Goal: Information Seeking & Learning: Understand process/instructions

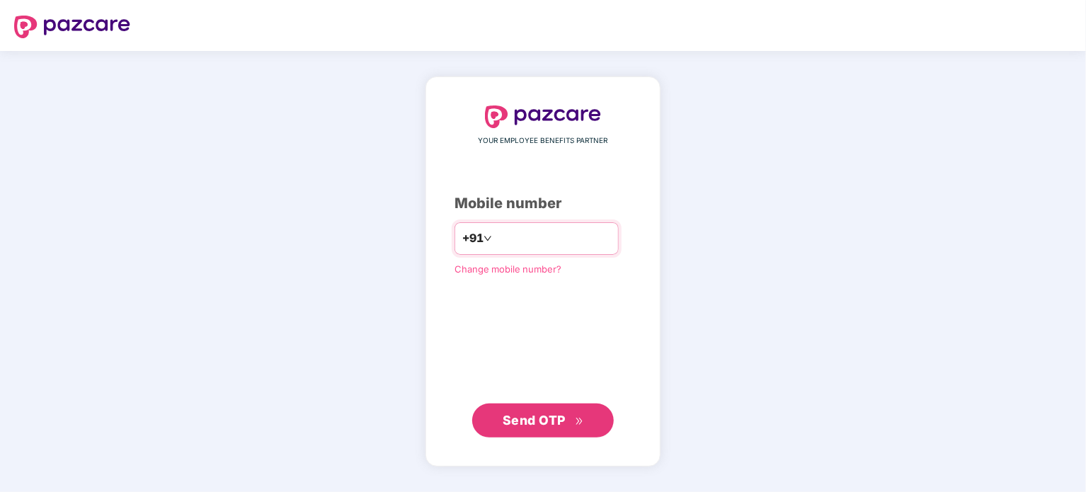
type input "**********"
click at [549, 421] on span "Send OTP" at bounding box center [534, 419] width 63 height 15
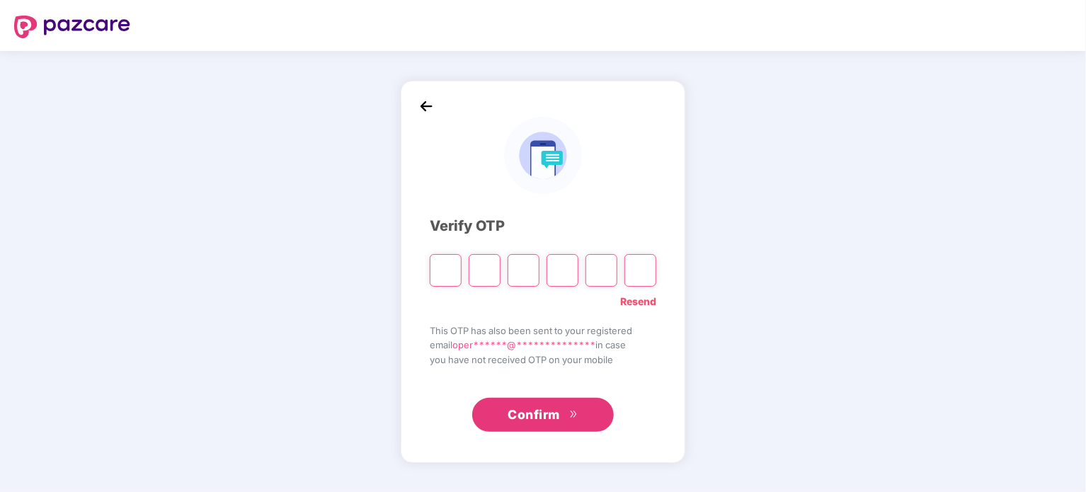
type input "*"
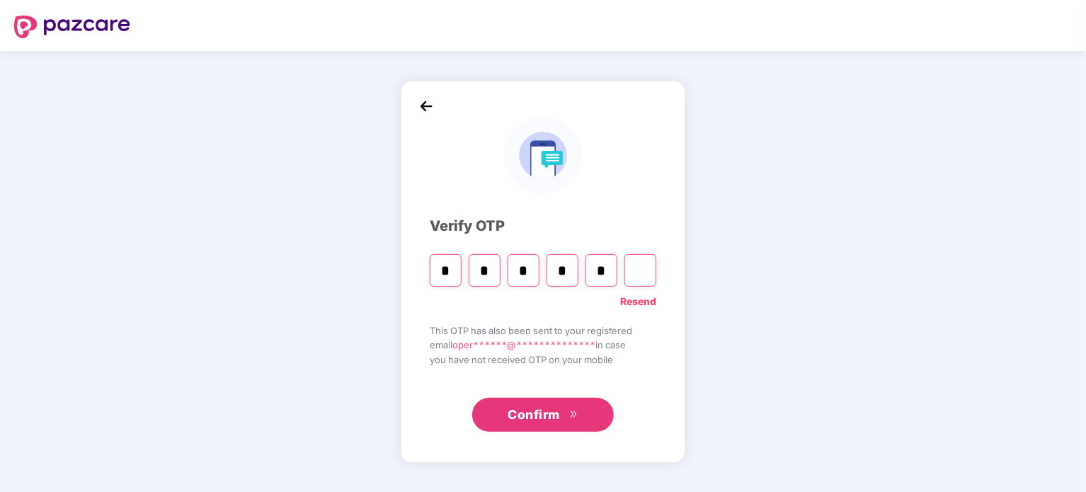
type input "*"
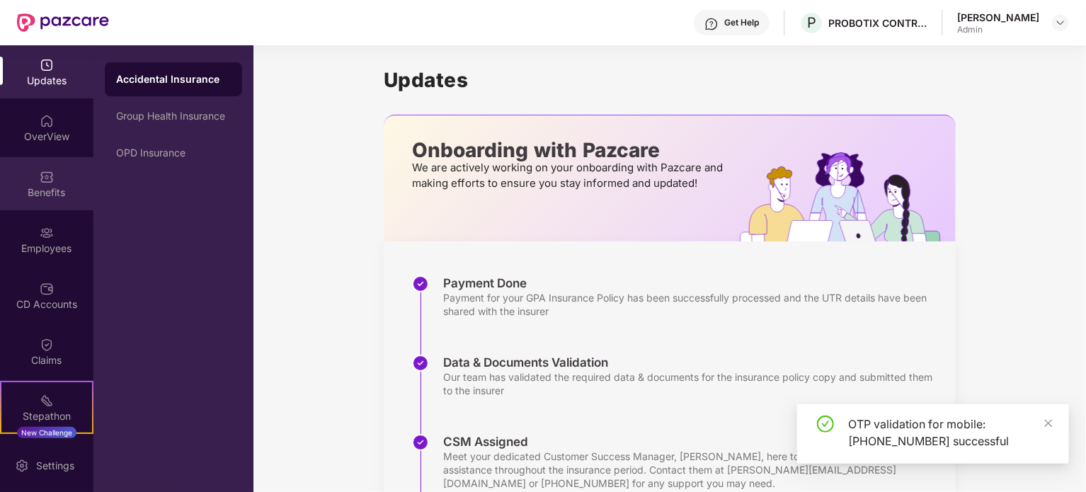
click at [51, 202] on div "Benefits" at bounding box center [46, 183] width 93 height 53
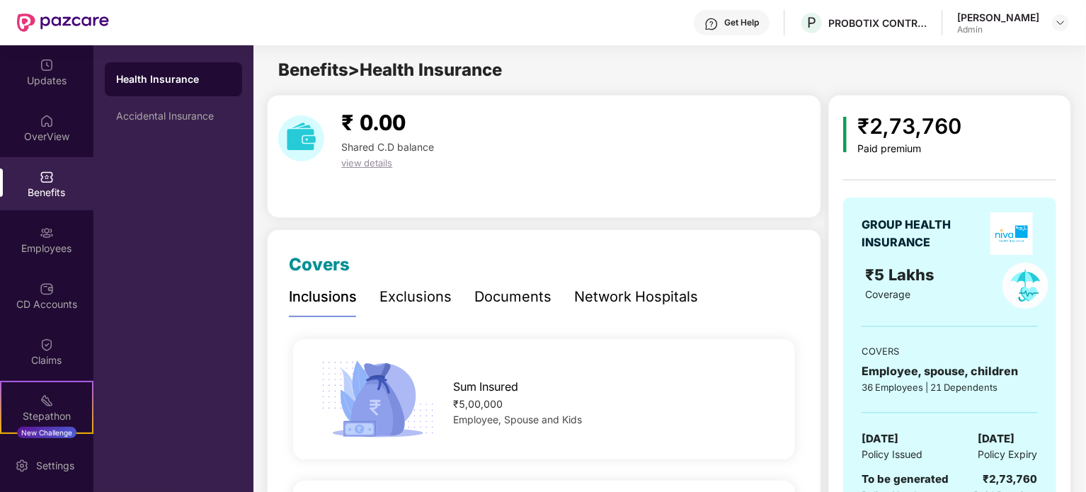
click at [642, 293] on div "Network Hospitals" at bounding box center [636, 297] width 124 height 22
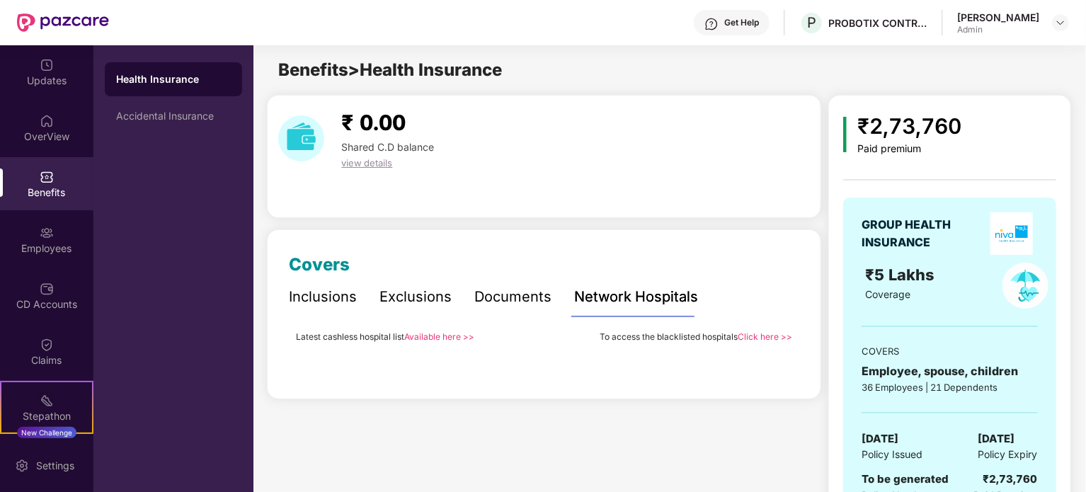
click at [759, 340] on link "Click here >>" at bounding box center [765, 336] width 55 height 11
click at [750, 336] on link "Click here >>" at bounding box center [765, 336] width 55 height 11
click at [65, 181] on div "Benefits" at bounding box center [46, 183] width 93 height 53
click at [45, 127] on img at bounding box center [47, 121] width 14 height 14
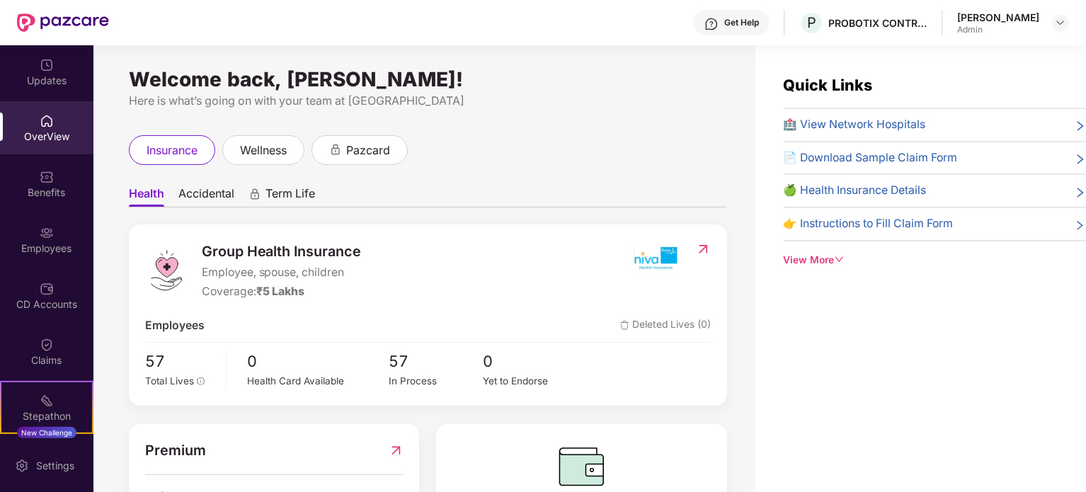
click at [41, 173] on img at bounding box center [47, 177] width 14 height 14
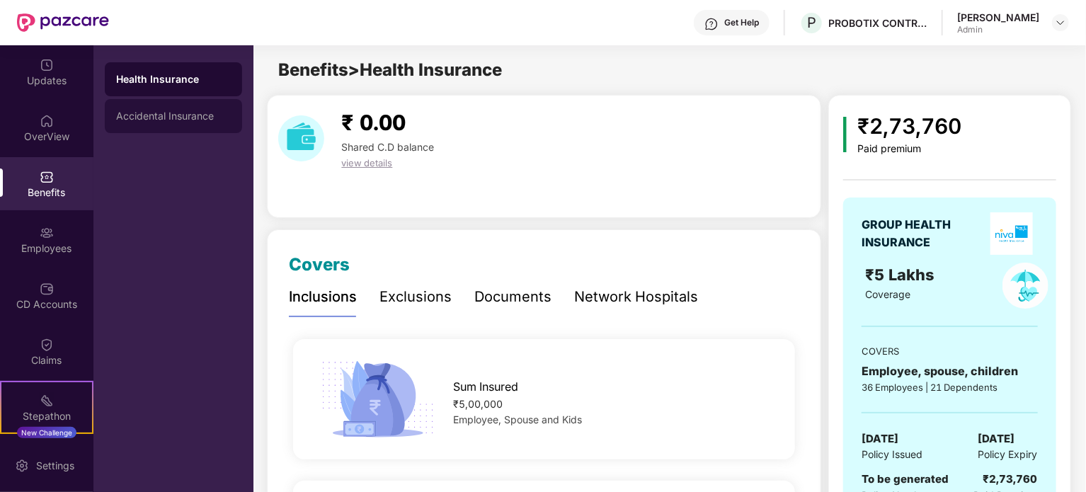
click at [174, 114] on div "Accidental Insurance" at bounding box center [173, 115] width 115 height 11
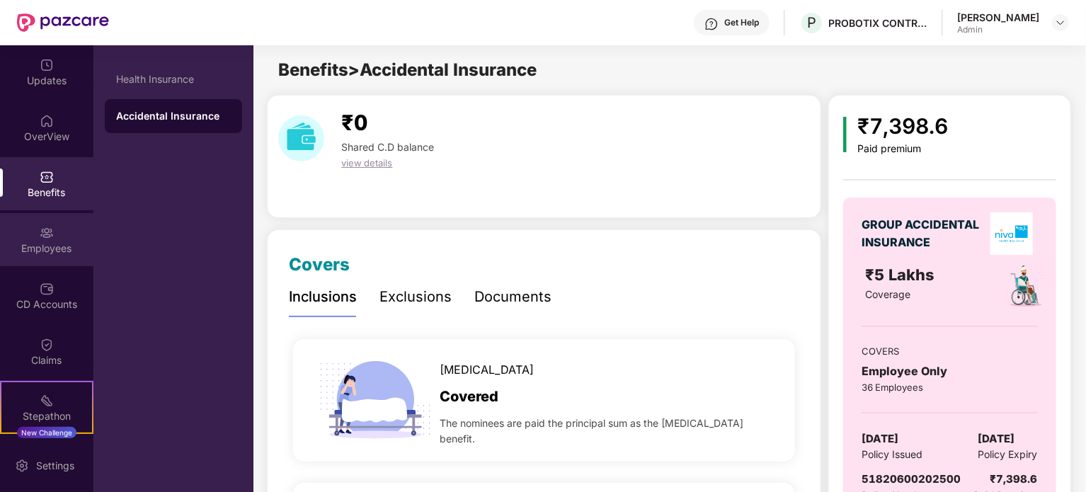
click at [44, 237] on img at bounding box center [47, 233] width 14 height 14
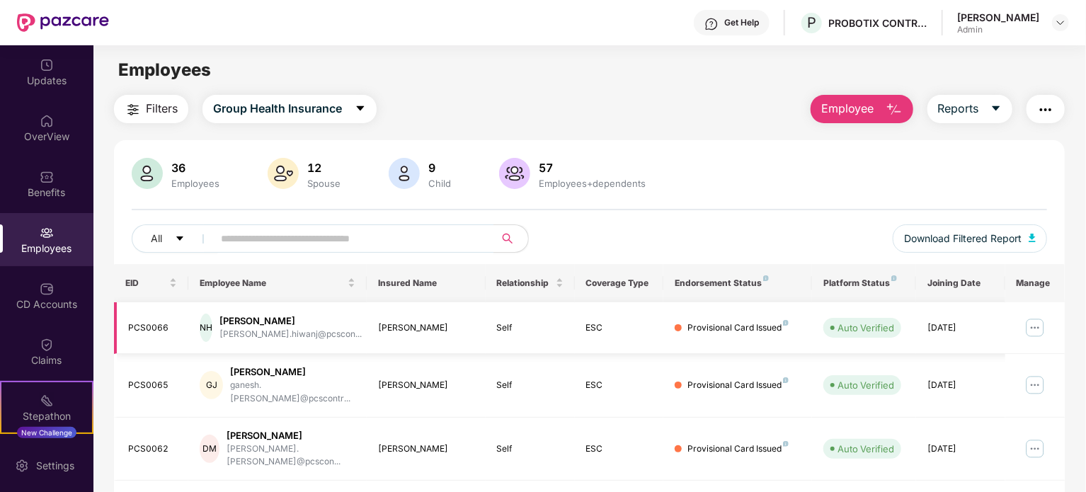
click at [1038, 330] on img at bounding box center [1035, 328] width 23 height 23
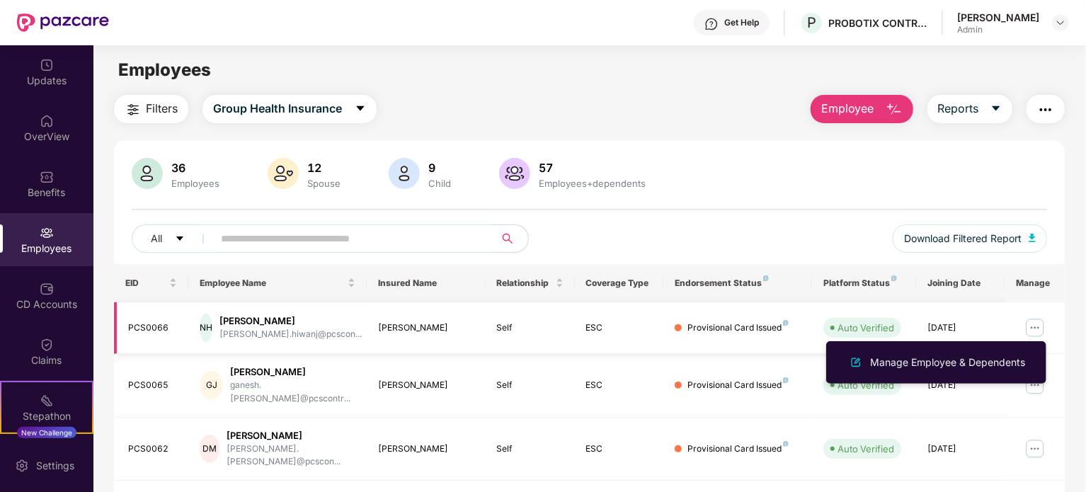
click at [1038, 330] on img at bounding box center [1035, 328] width 23 height 23
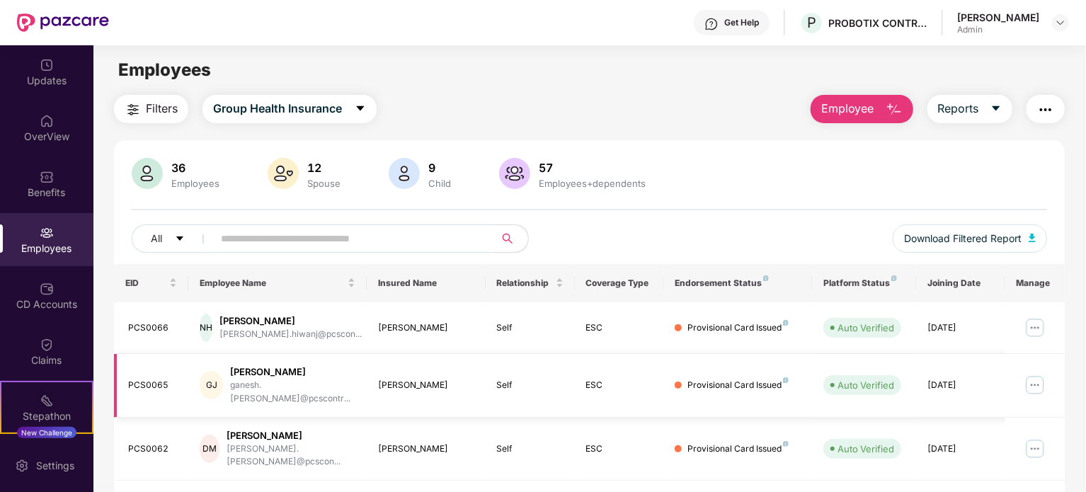
click at [1035, 374] on img at bounding box center [1035, 385] width 23 height 23
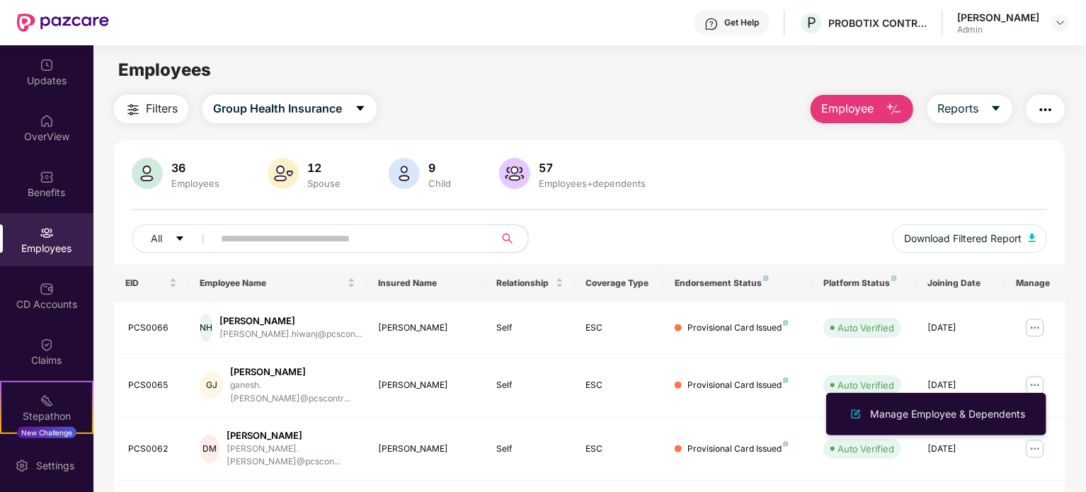
click at [419, 70] on div "Employees" at bounding box center [589, 70] width 992 height 27
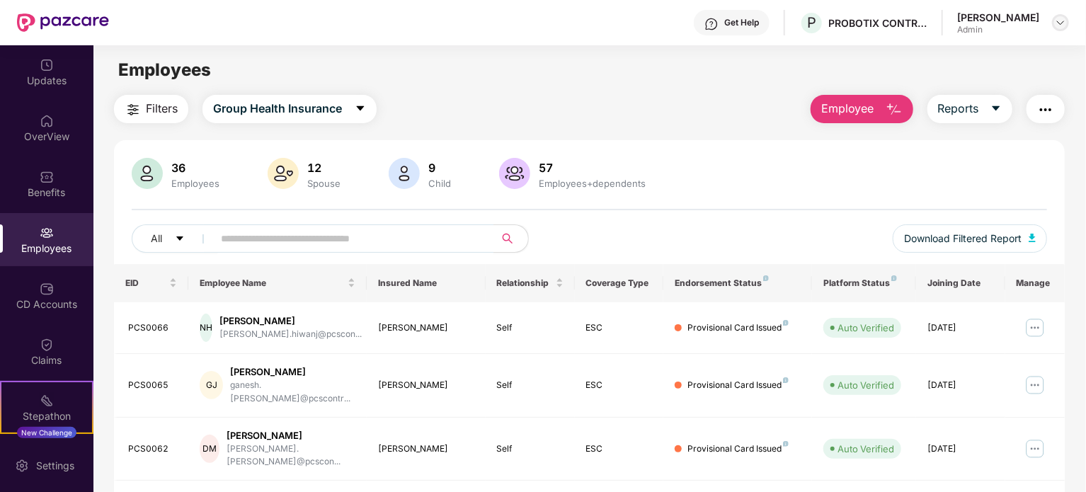
click at [1060, 22] on img at bounding box center [1060, 22] width 11 height 11
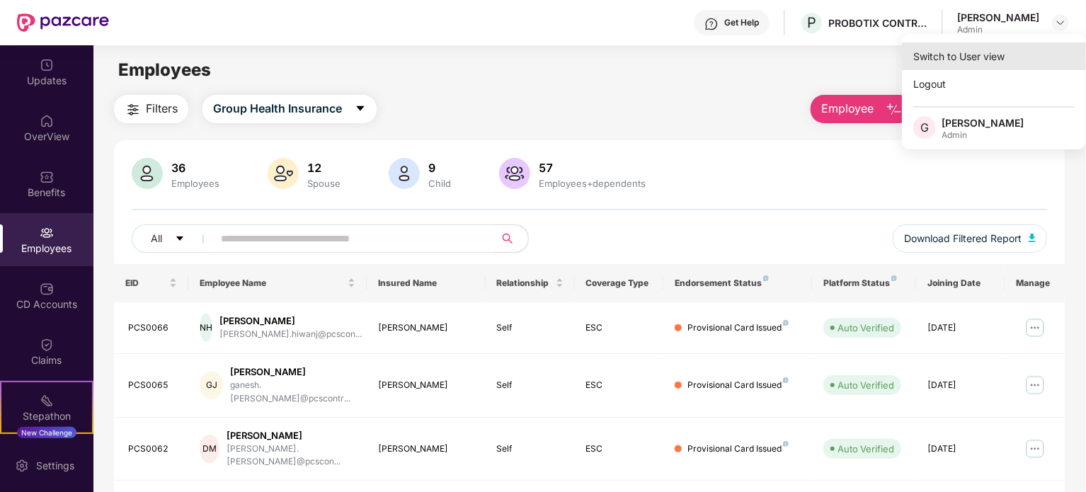
click at [993, 62] on div "Switch to User view" at bounding box center [994, 56] width 184 height 28
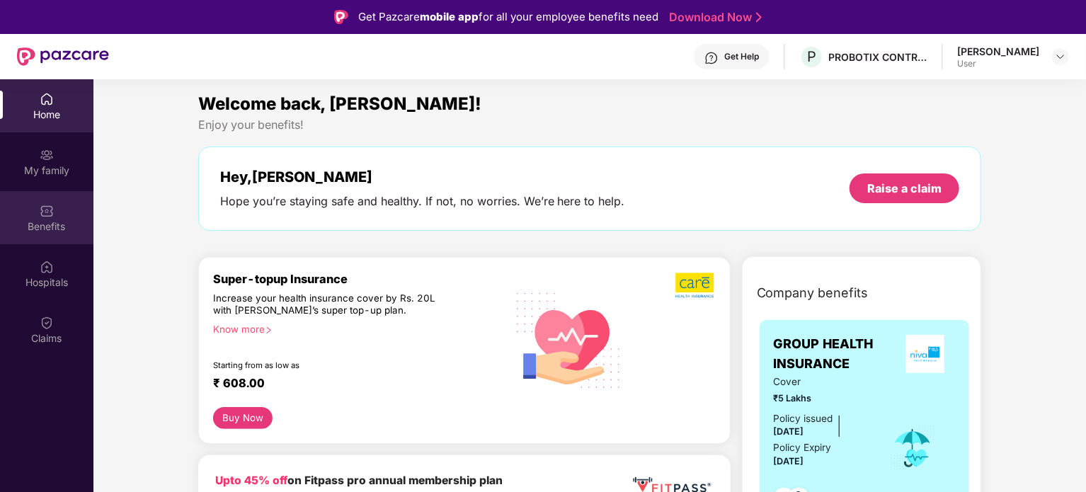
click at [49, 209] on img at bounding box center [47, 211] width 14 height 14
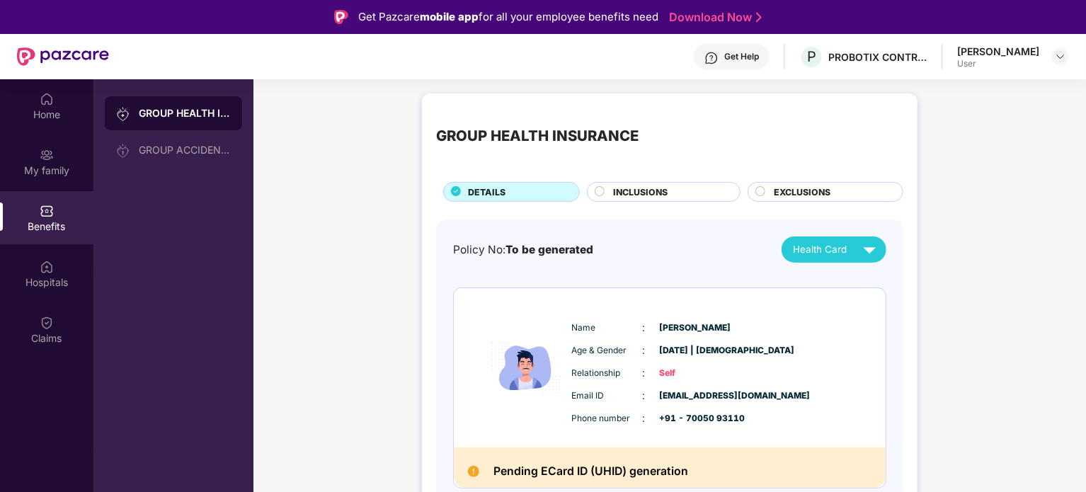
click at [1006, 51] on div "[PERSON_NAME]" at bounding box center [999, 51] width 82 height 13
click at [1062, 57] on img at bounding box center [1060, 56] width 11 height 11
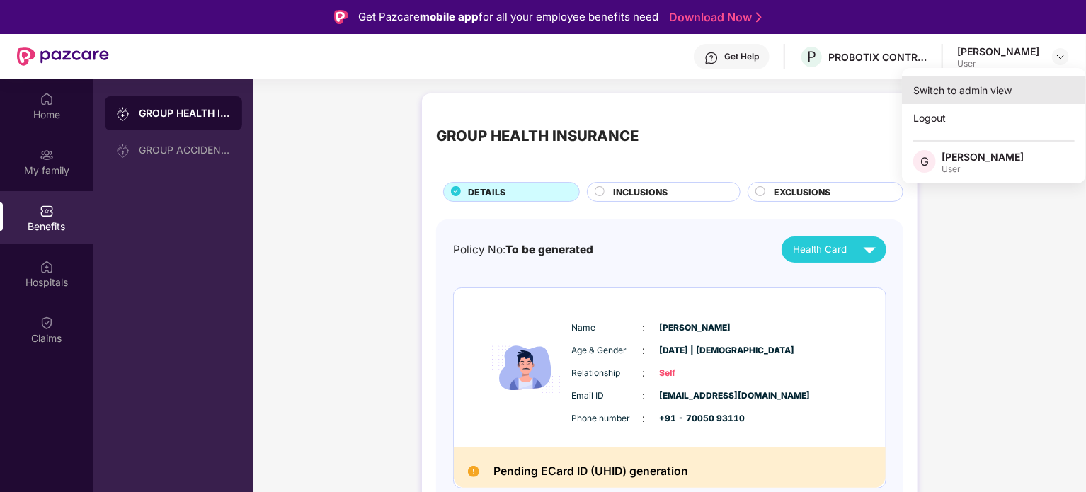
click at [984, 90] on div "Switch to admin view" at bounding box center [994, 90] width 184 height 28
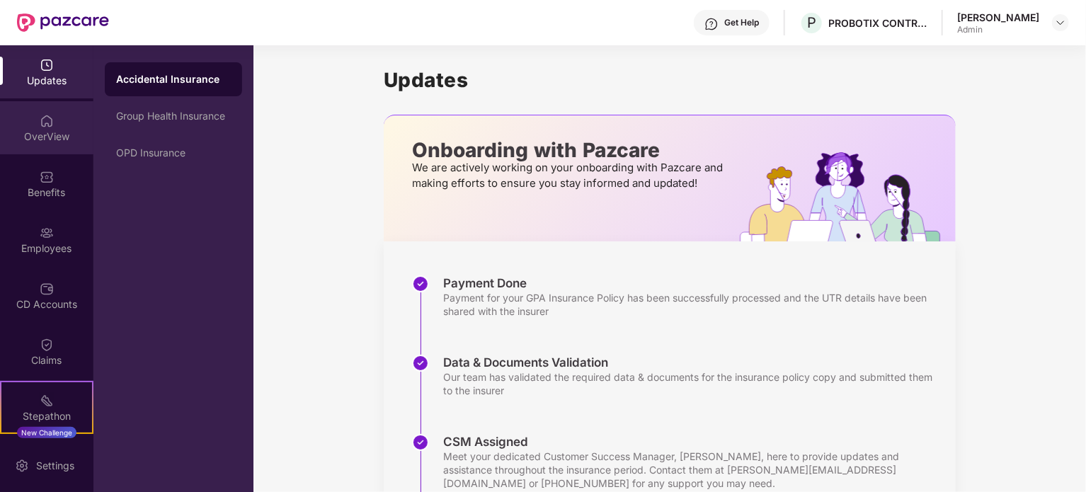
click at [43, 137] on div "OverView" at bounding box center [46, 137] width 93 height 14
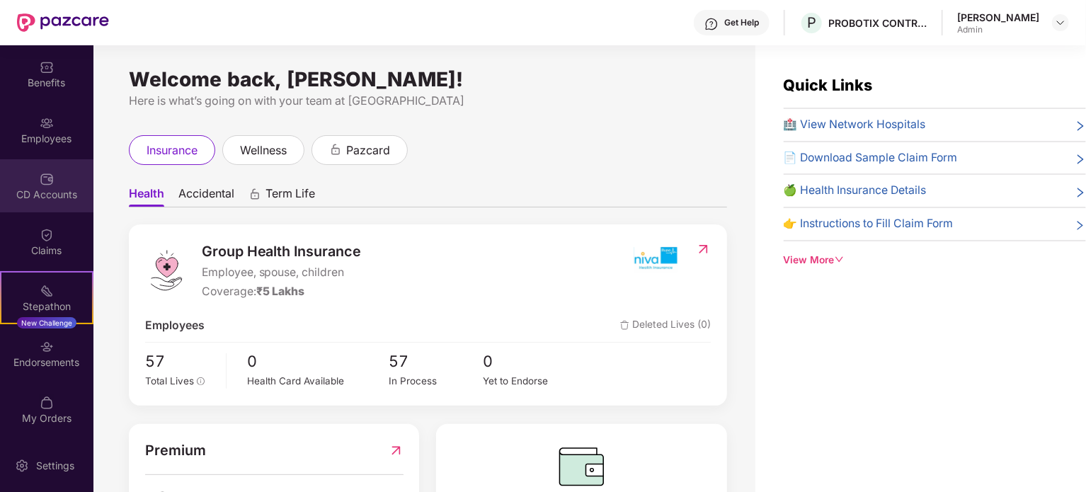
scroll to position [108, 0]
click at [1018, 13] on div "[PERSON_NAME]" at bounding box center [999, 17] width 82 height 13
click at [1062, 22] on img at bounding box center [1060, 22] width 11 height 11
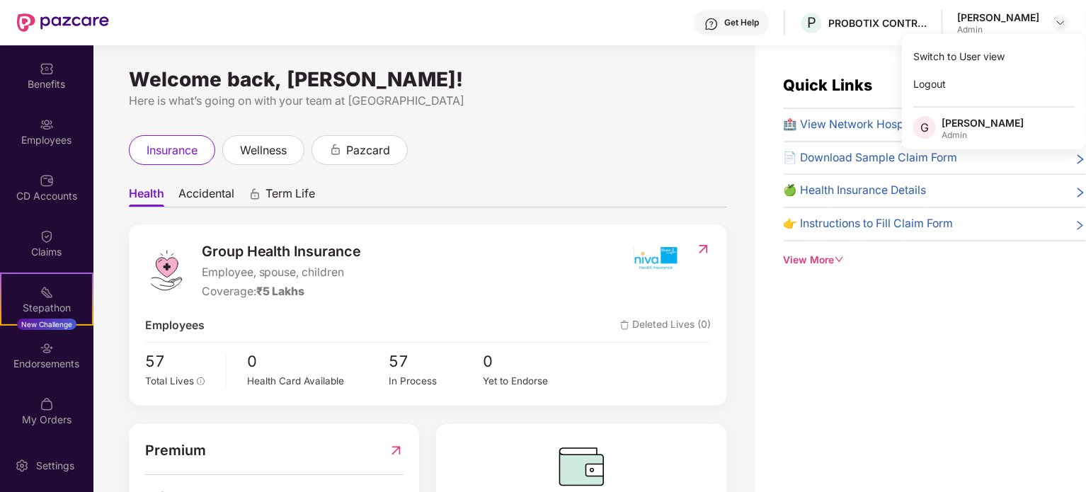
click at [953, 127] on div "[PERSON_NAME]" at bounding box center [983, 122] width 82 height 13
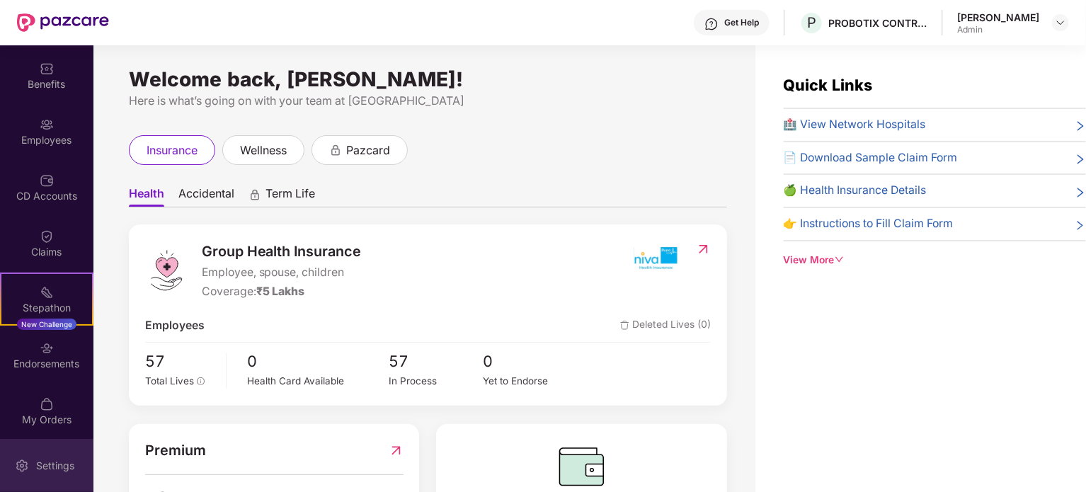
click at [45, 465] on div "Settings" at bounding box center [55, 466] width 47 height 14
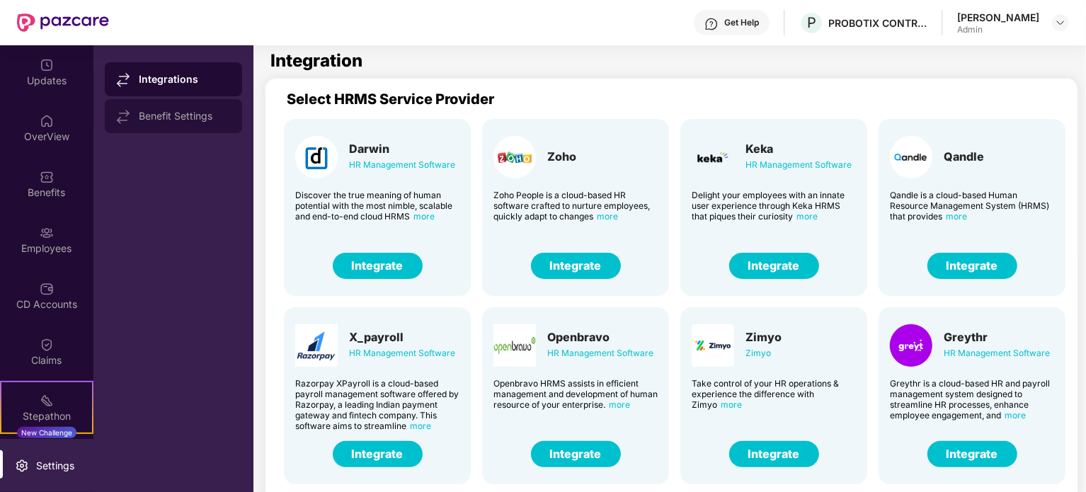
click at [173, 118] on div "Benefit Settings" at bounding box center [185, 115] width 92 height 11
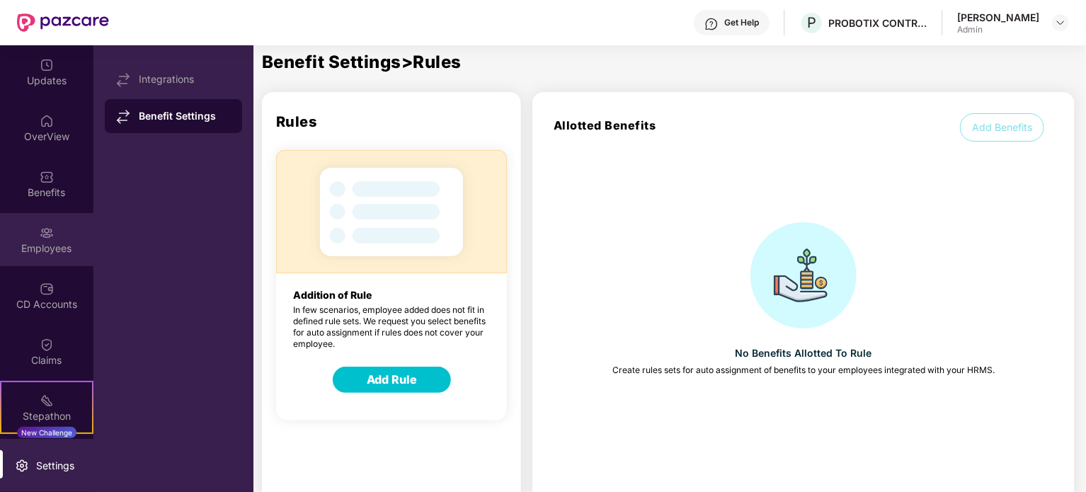
click at [42, 255] on div "Employees" at bounding box center [46, 239] width 93 height 53
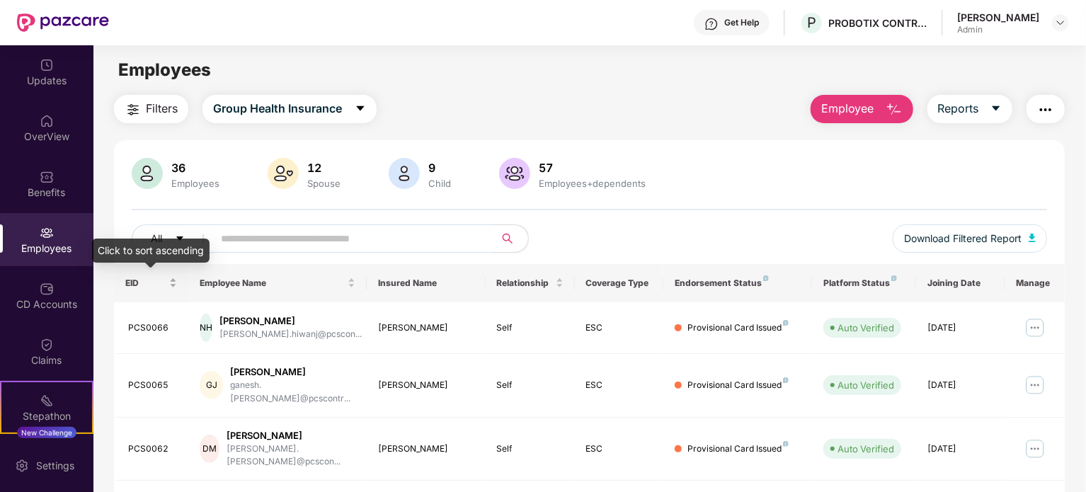
click at [133, 288] on span "EID" at bounding box center [145, 283] width 41 height 11
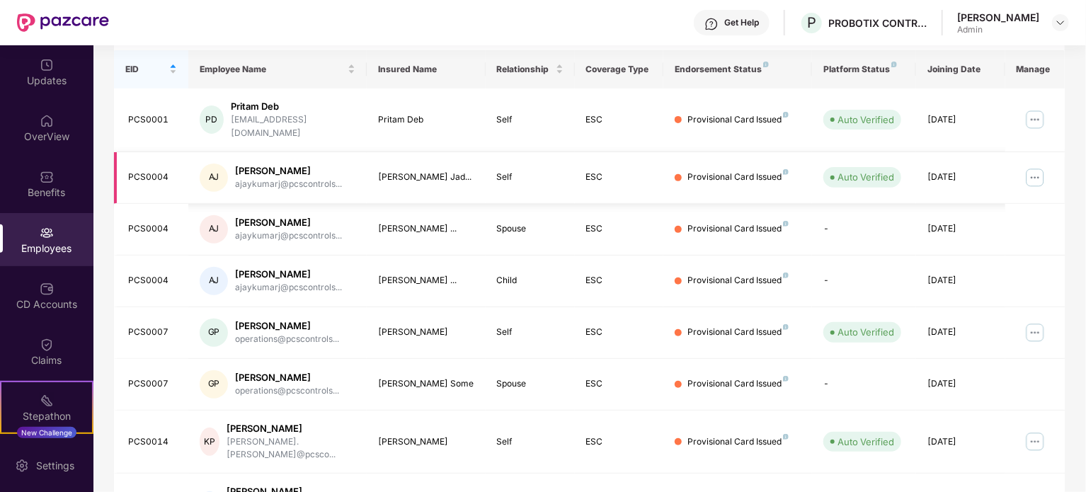
scroll to position [215, 0]
click at [1033, 325] on img at bounding box center [1035, 332] width 23 height 23
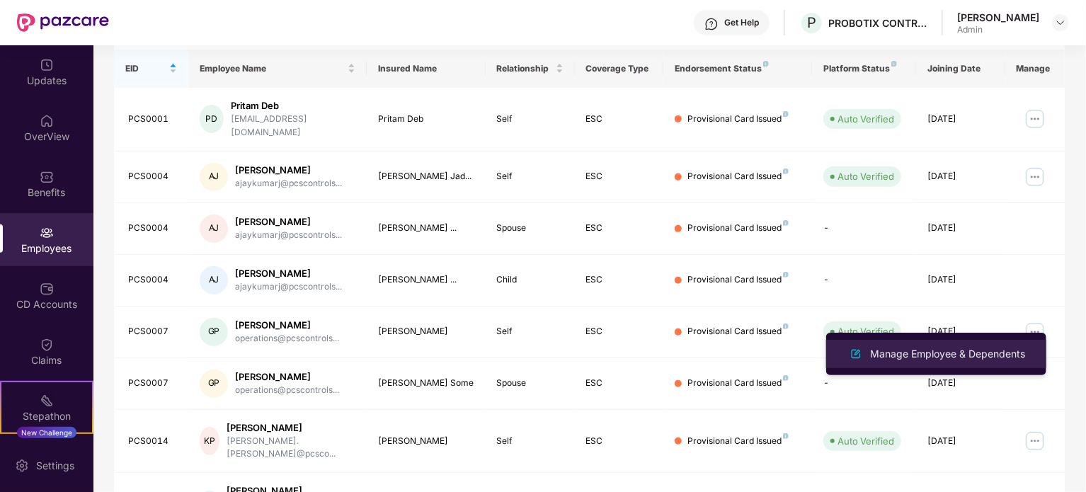
click at [963, 356] on div "Manage Employee & Dependents" at bounding box center [948, 354] width 161 height 16
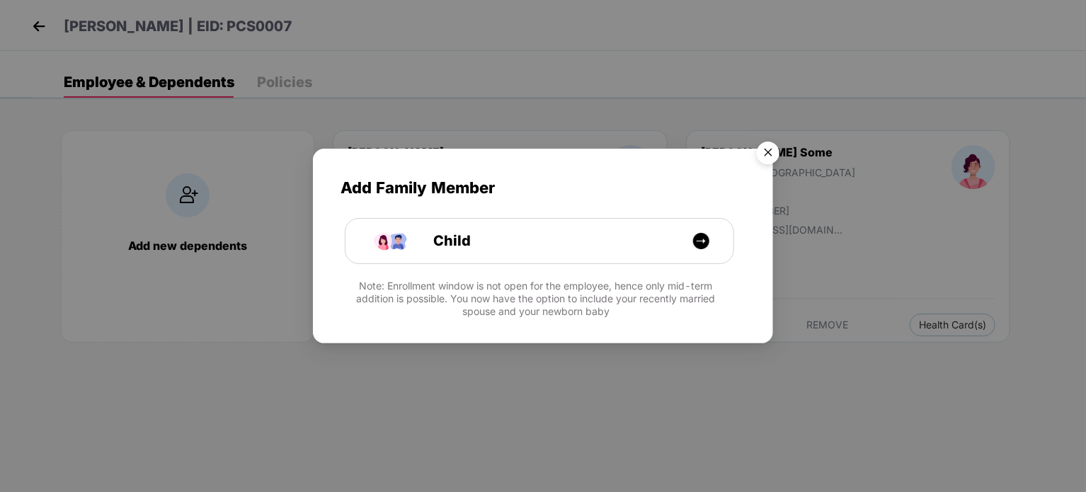
click at [771, 147] on img "Close" at bounding box center [769, 155] width 40 height 40
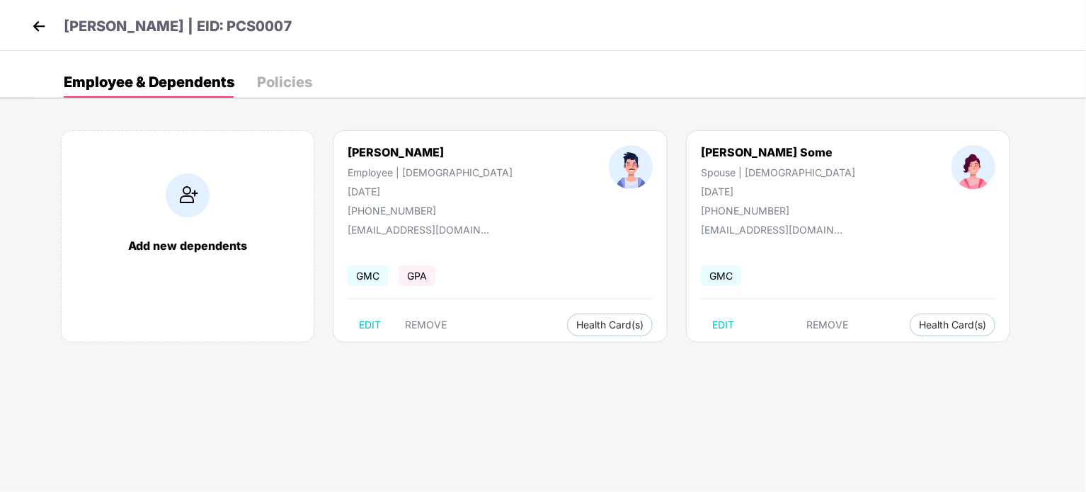
click at [40, 21] on img at bounding box center [38, 26] width 21 height 21
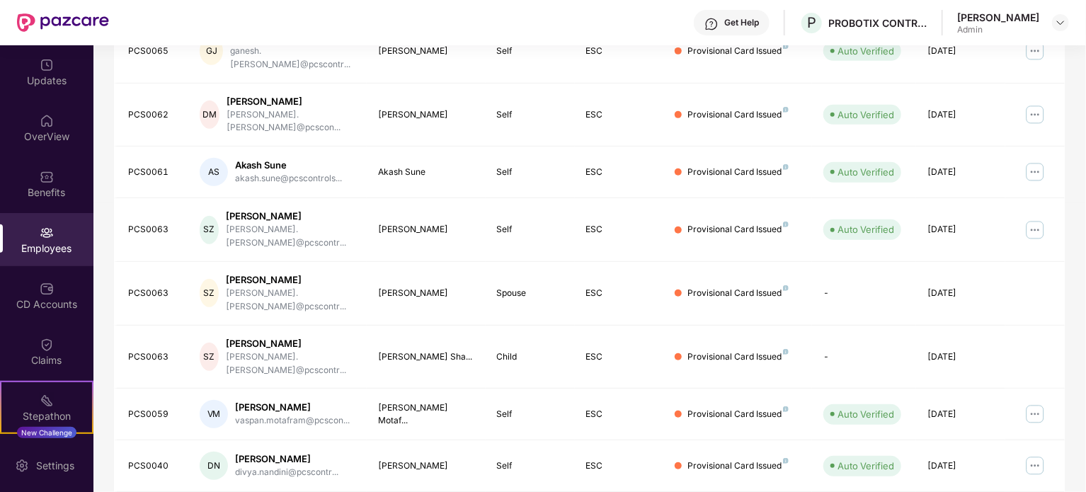
scroll to position [187, 0]
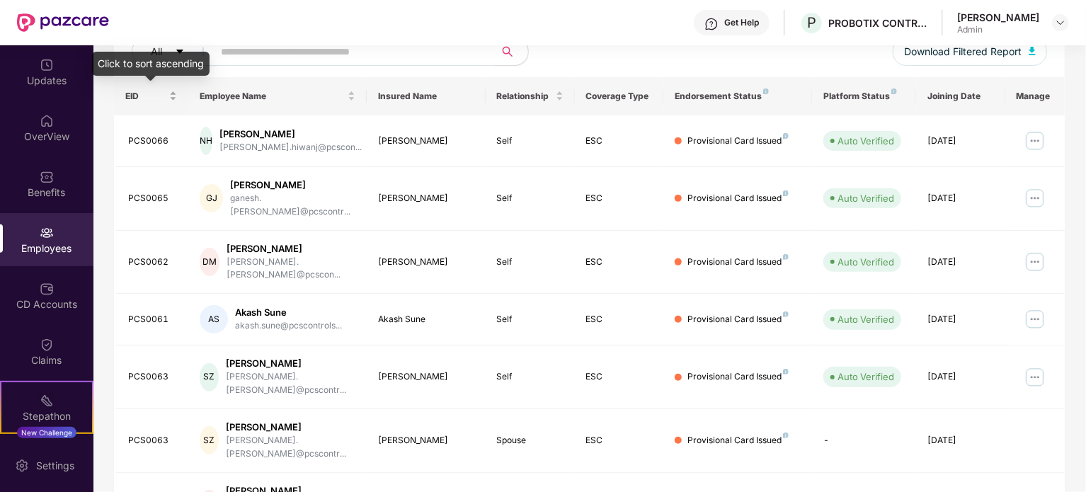
click at [145, 95] on span "EID" at bounding box center [145, 96] width 41 height 11
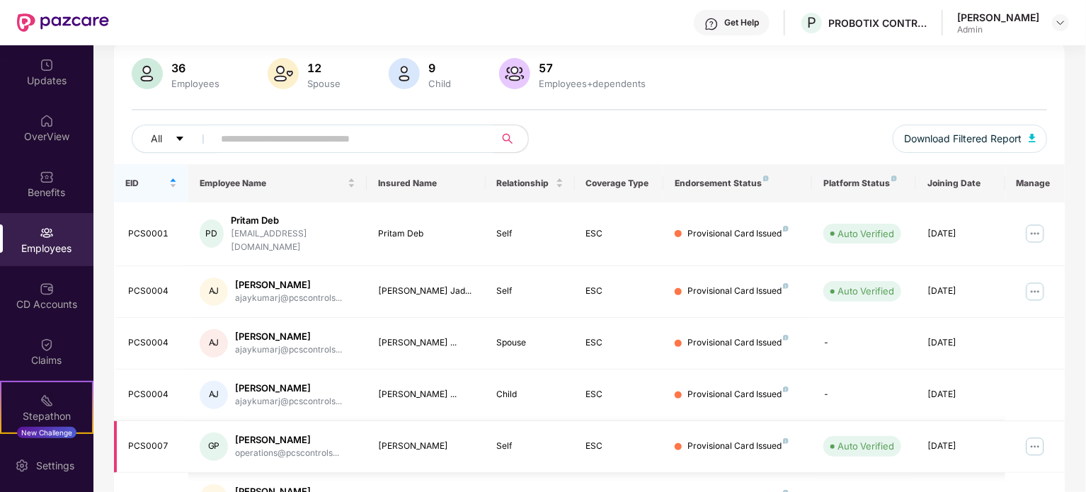
scroll to position [0, 0]
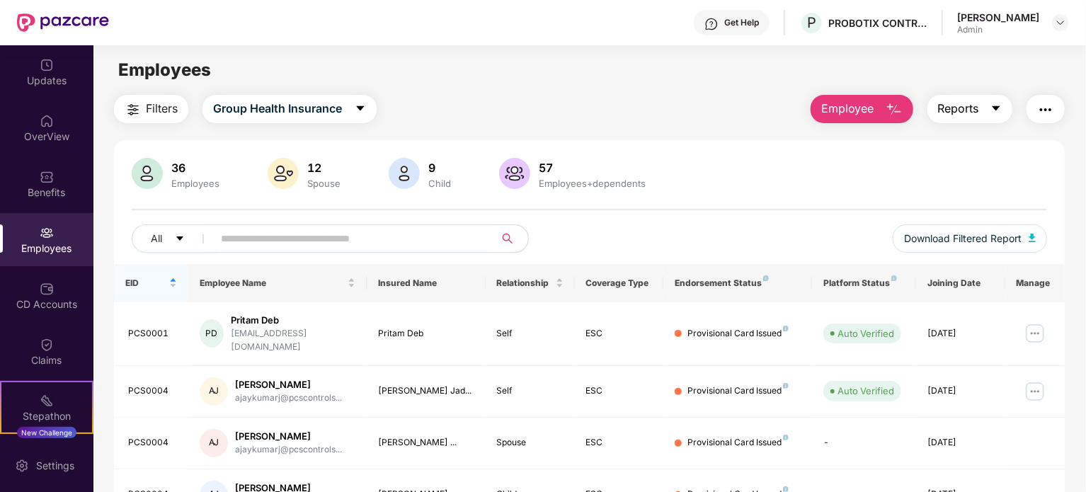
click at [961, 118] on button "Reports" at bounding box center [970, 109] width 85 height 28
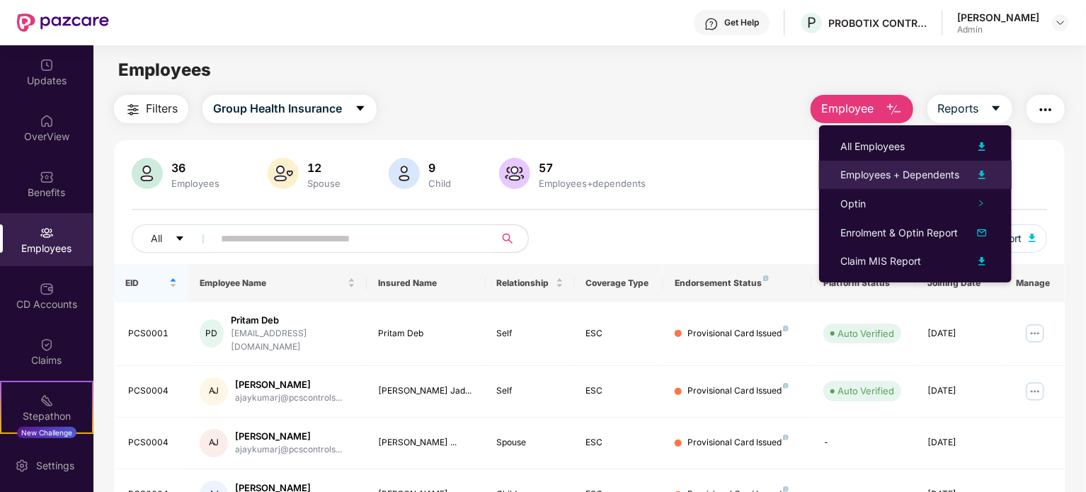
click at [882, 176] on div "Employees + Dependents" at bounding box center [900, 175] width 119 height 16
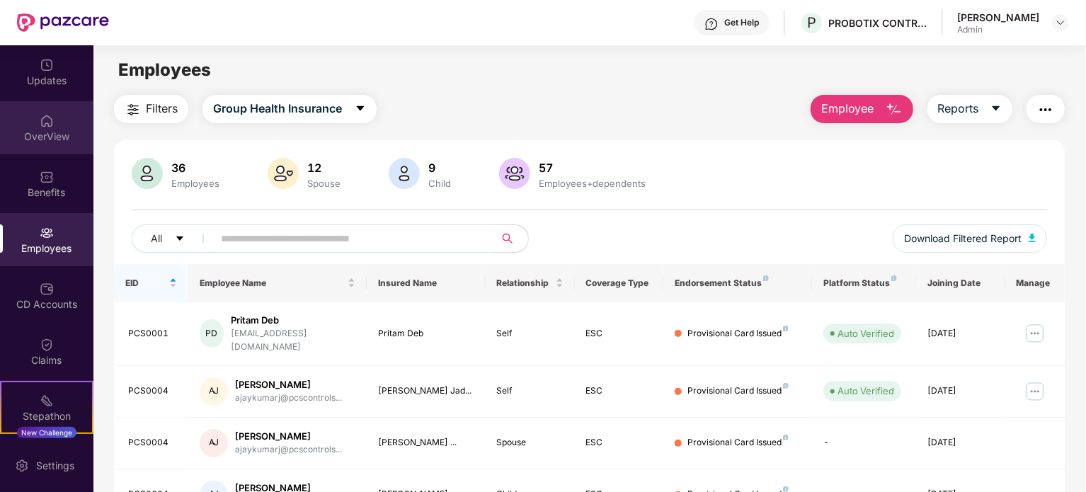
click at [40, 138] on div "OverView" at bounding box center [46, 137] width 93 height 14
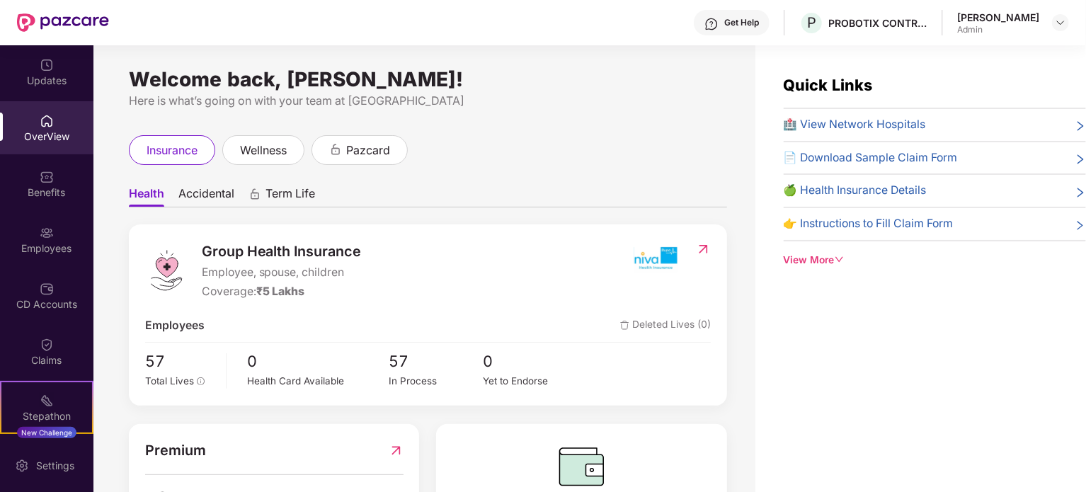
click at [1042, 19] on div "Gaurab Pal Admin" at bounding box center [1014, 23] width 112 height 25
click at [1067, 21] on div at bounding box center [1060, 22] width 17 height 17
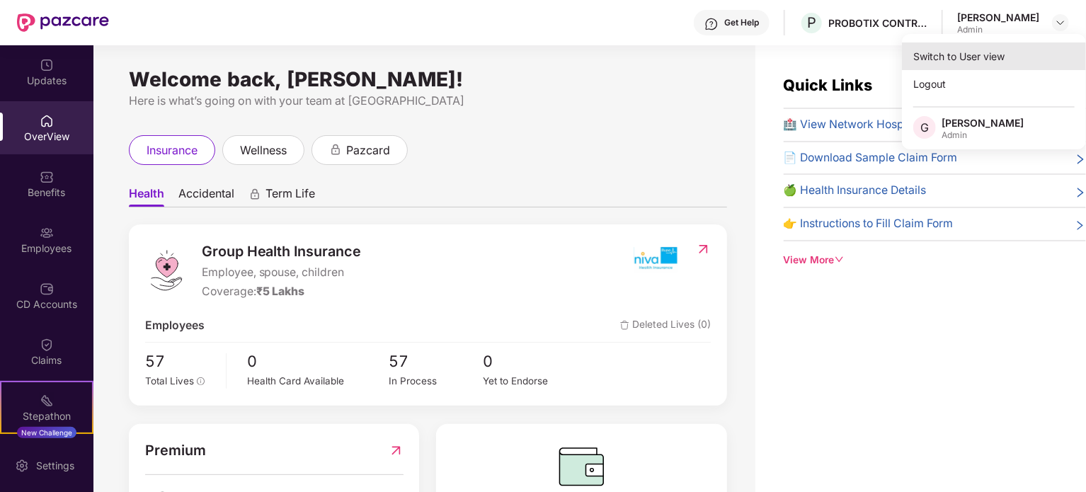
click at [969, 65] on div "Switch to User view" at bounding box center [994, 56] width 184 height 28
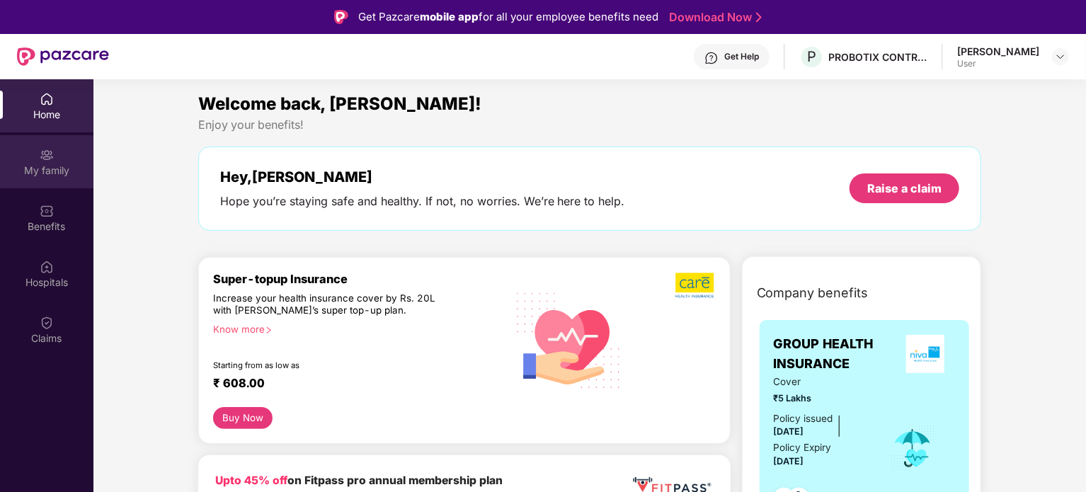
click at [50, 184] on div "My family" at bounding box center [46, 161] width 93 height 53
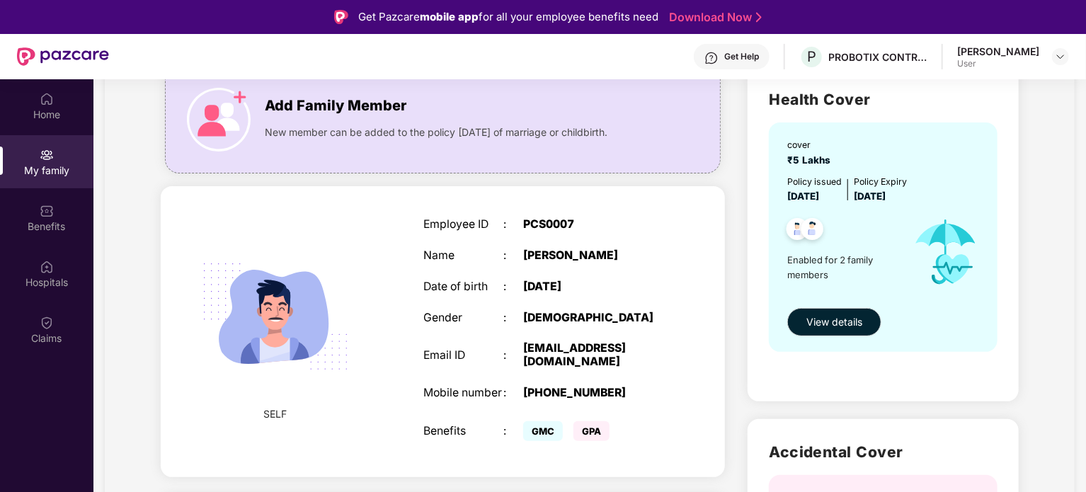
scroll to position [115, 0]
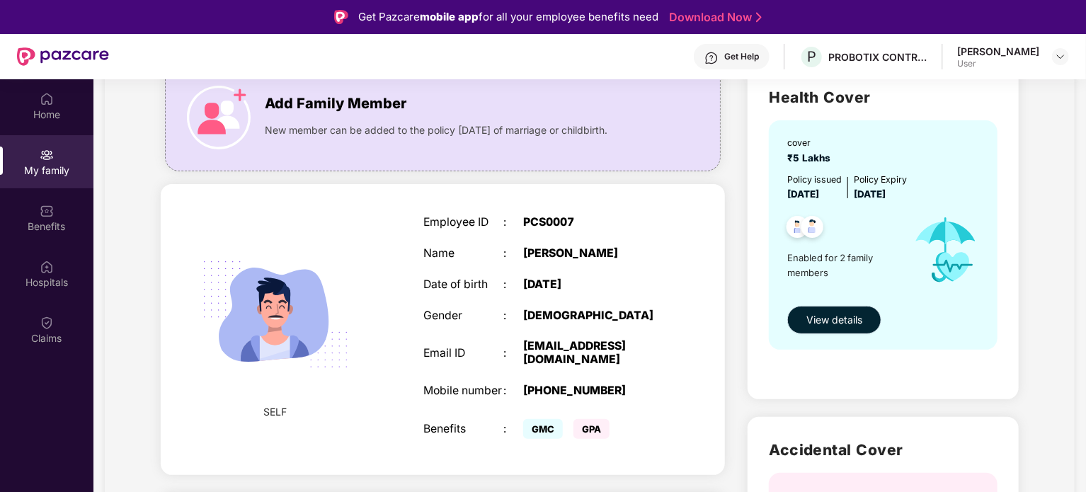
click at [833, 318] on span "View details" at bounding box center [835, 320] width 56 height 16
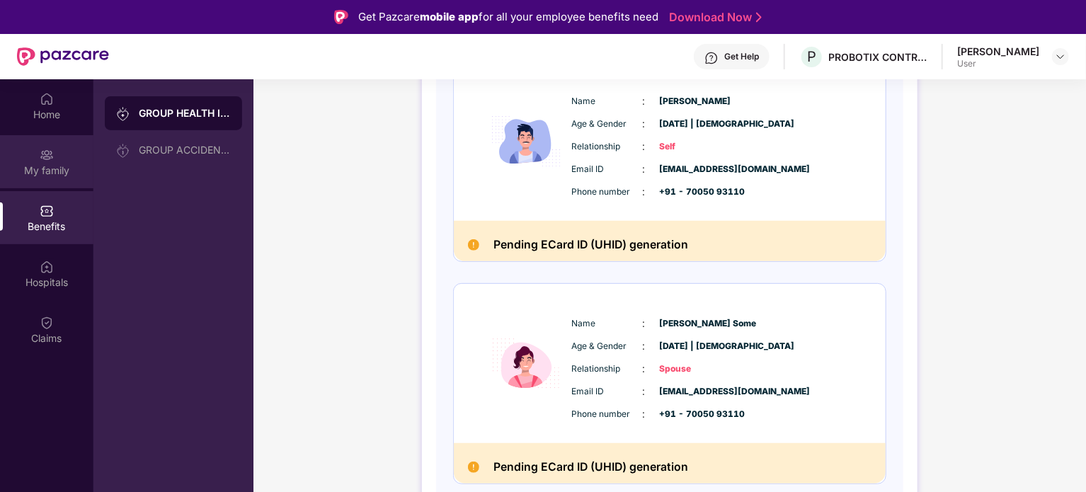
click at [43, 164] on div "My family" at bounding box center [46, 171] width 93 height 14
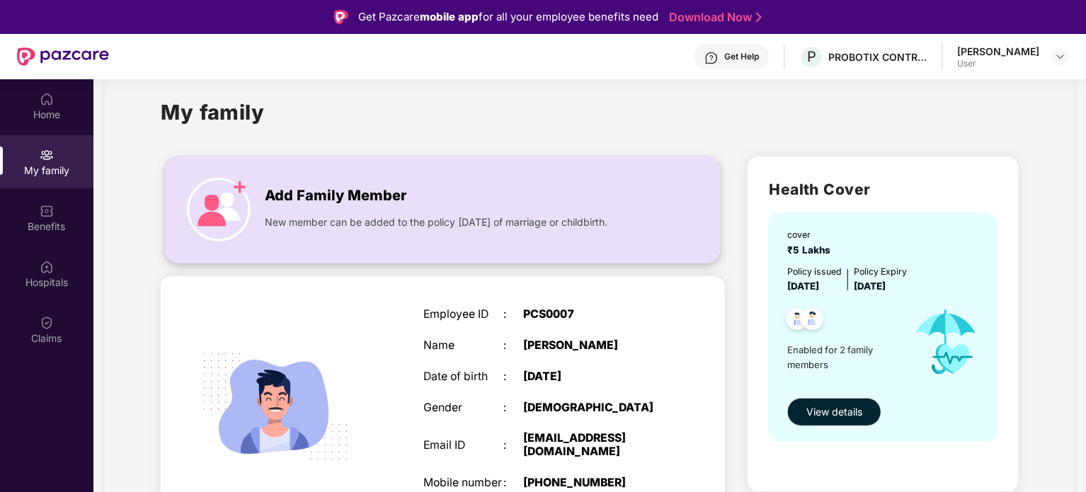
scroll to position [22, 0]
click at [52, 214] on img at bounding box center [47, 211] width 14 height 14
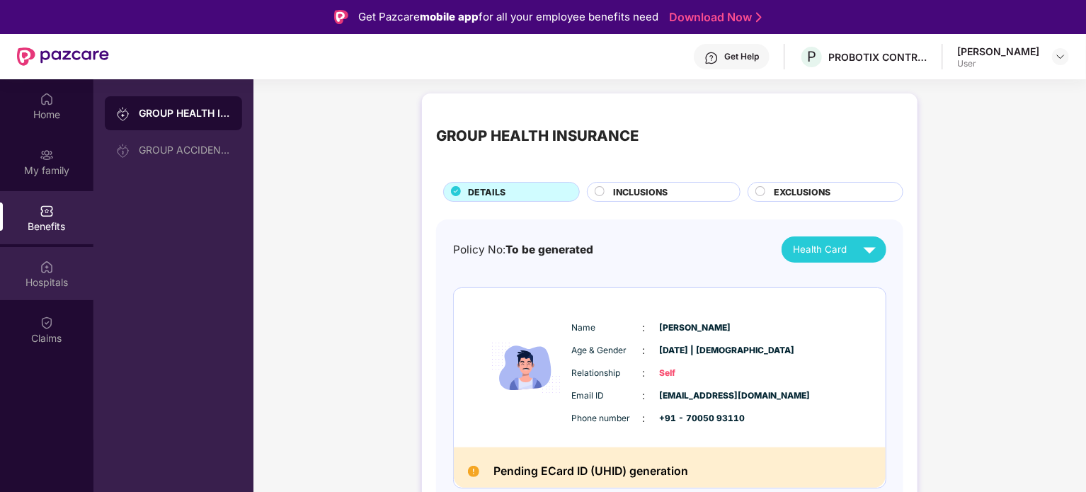
click at [52, 278] on div "Hospitals" at bounding box center [46, 283] width 93 height 14
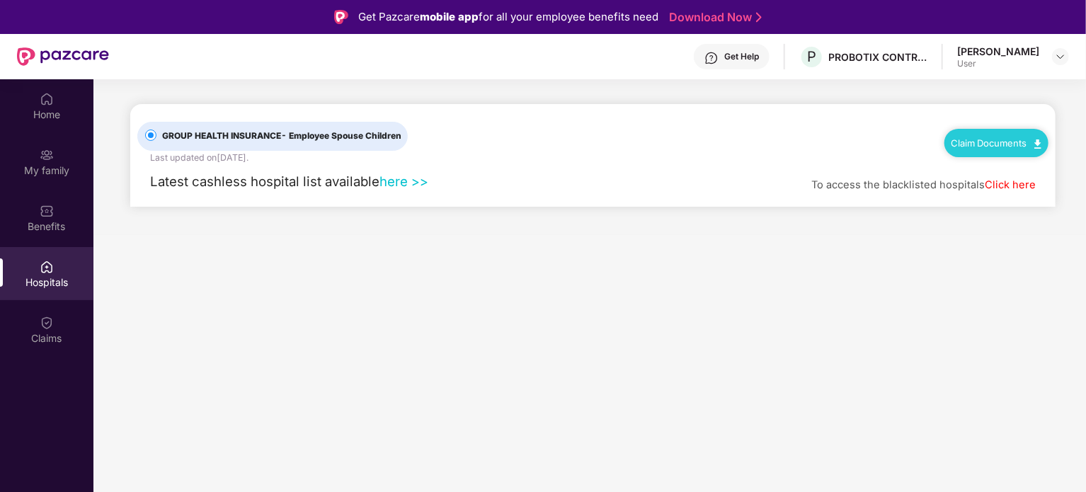
click at [1003, 186] on link "Click here" at bounding box center [1010, 184] width 51 height 13
click at [975, 155] on div "Claim Documents" at bounding box center [997, 143] width 104 height 28
click at [1026, 137] on link "Claim Documents" at bounding box center [997, 142] width 90 height 11
click at [999, 197] on link "Claim Process" at bounding box center [1003, 196] width 92 height 30
click at [34, 336] on div "Claims" at bounding box center [46, 338] width 93 height 14
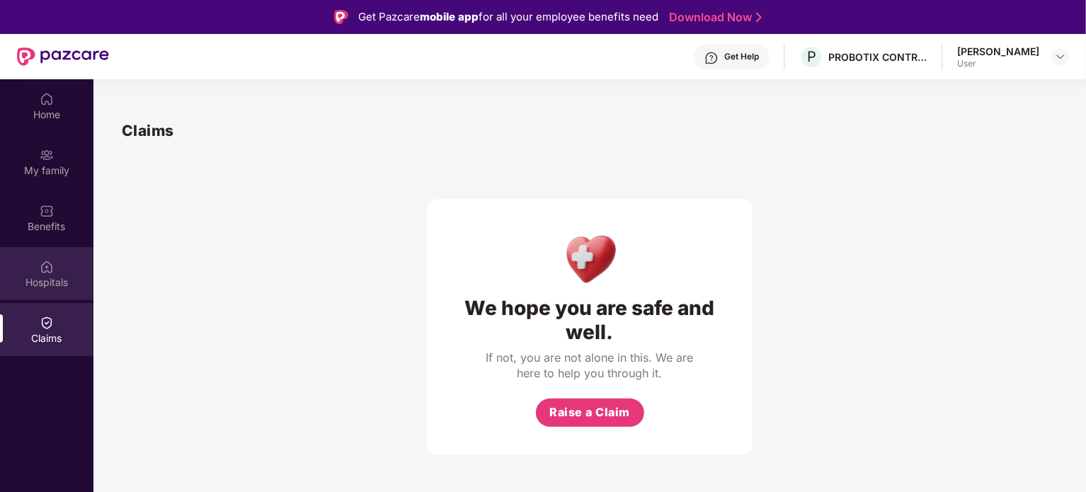
click at [48, 271] on img at bounding box center [47, 267] width 14 height 14
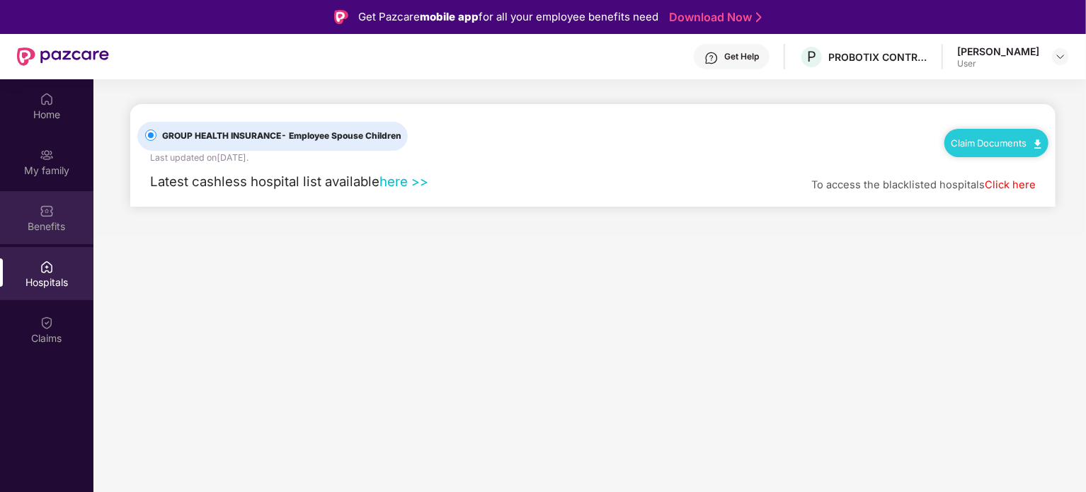
click at [40, 206] on img at bounding box center [47, 211] width 14 height 14
